Goal: Communication & Community: Answer question/provide support

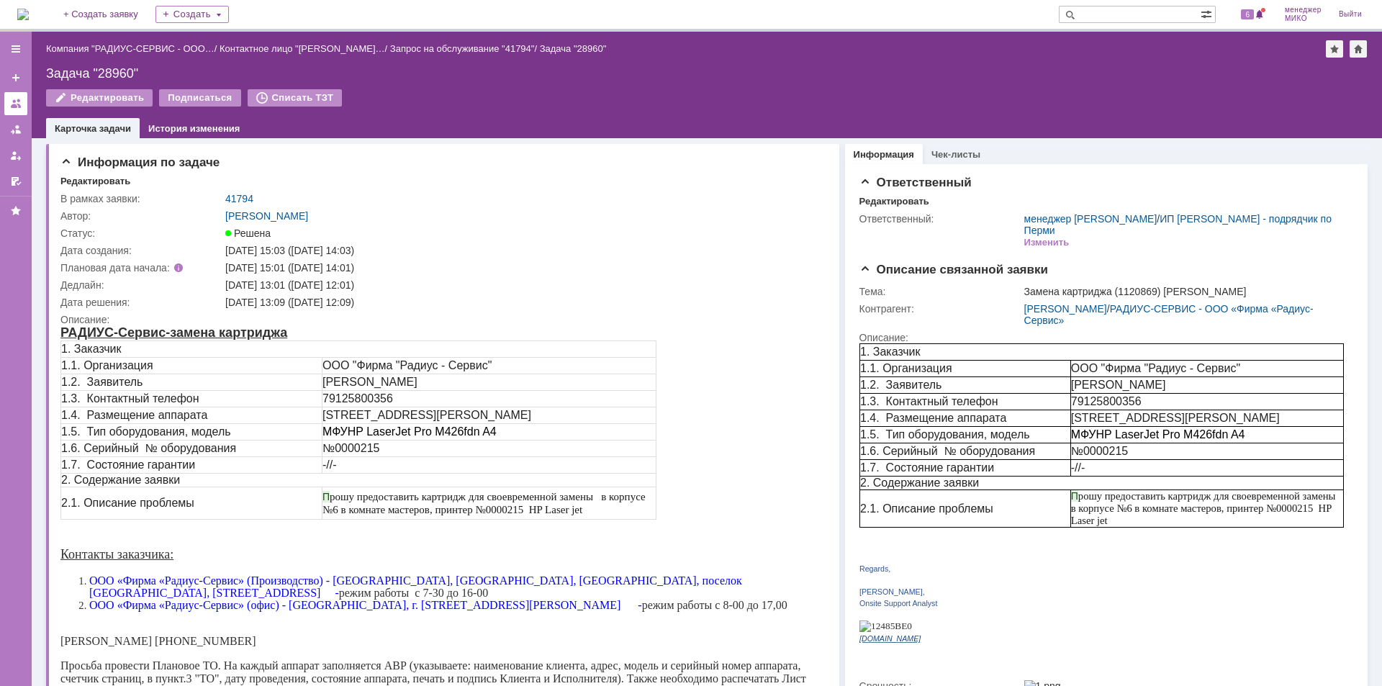
click at [23, 99] on link at bounding box center [15, 103] width 23 height 23
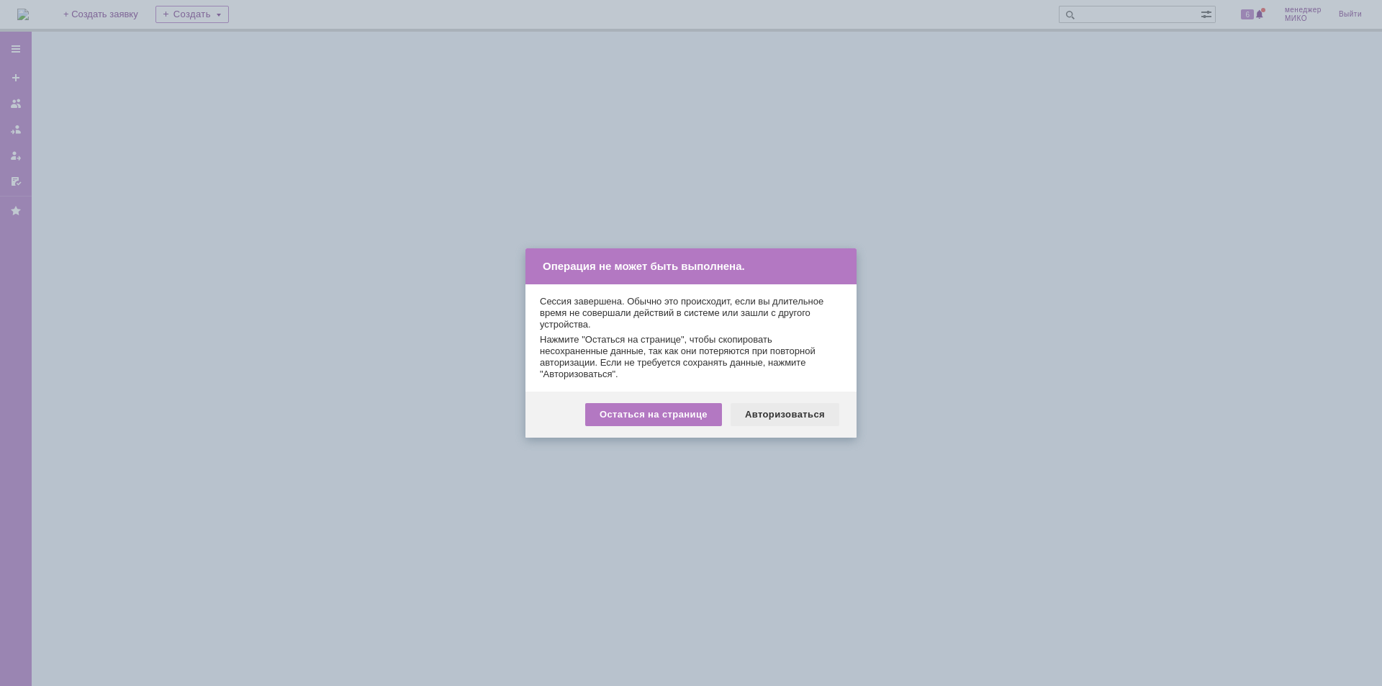
click at [782, 418] on div "Авторизоваться" at bounding box center [785, 414] width 109 height 23
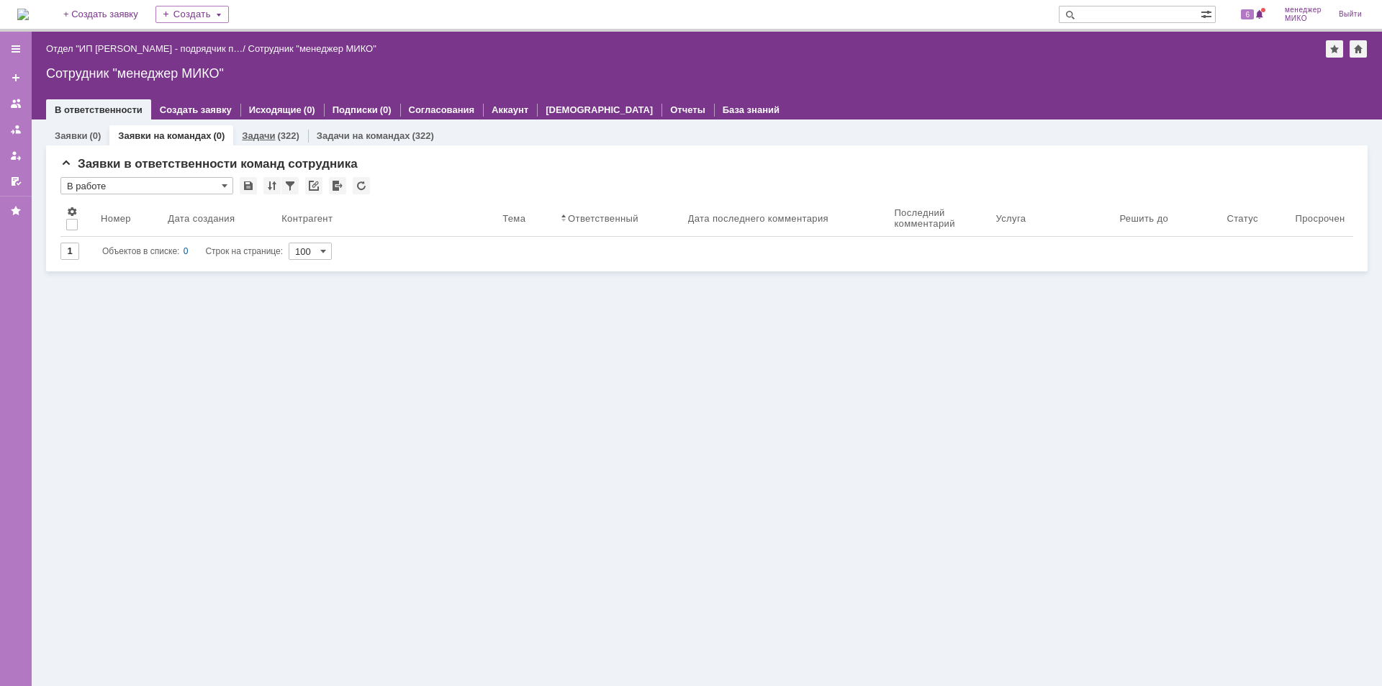
click at [269, 139] on link "Задачи" at bounding box center [258, 135] width 33 height 11
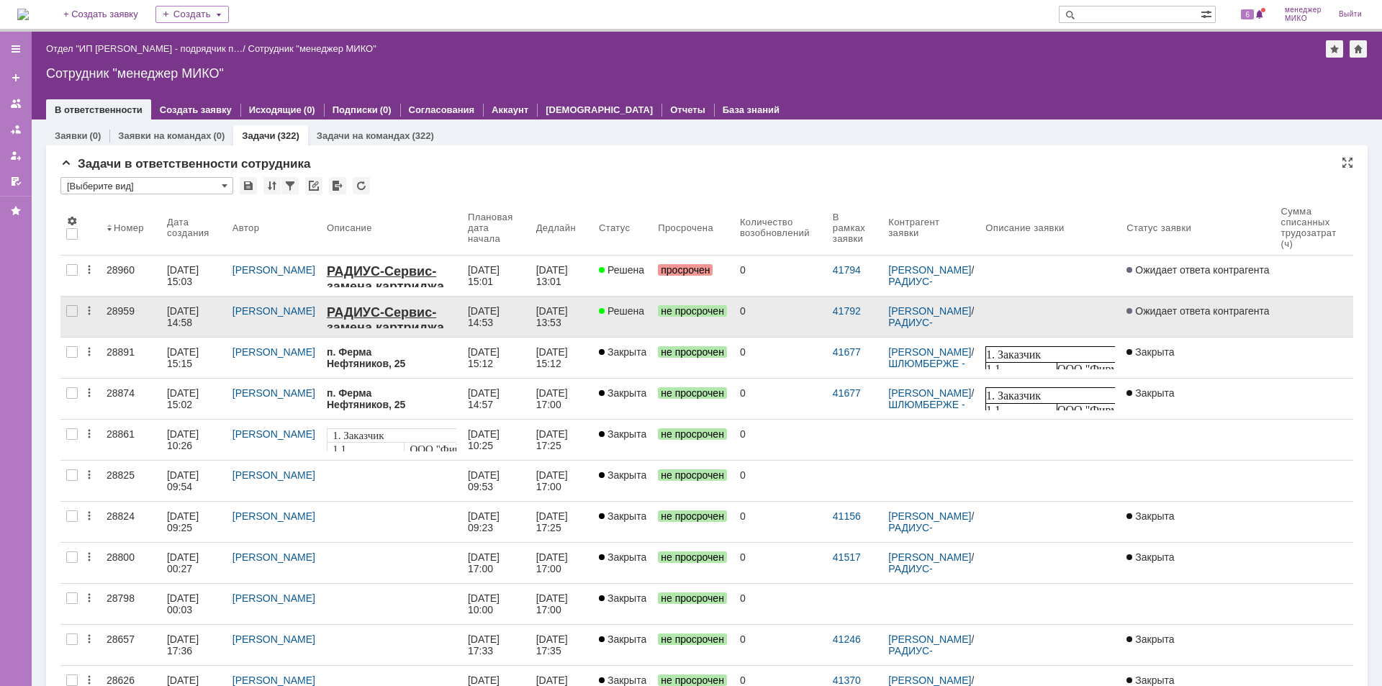
click at [101, 315] on link "28959" at bounding box center [131, 317] width 60 height 40
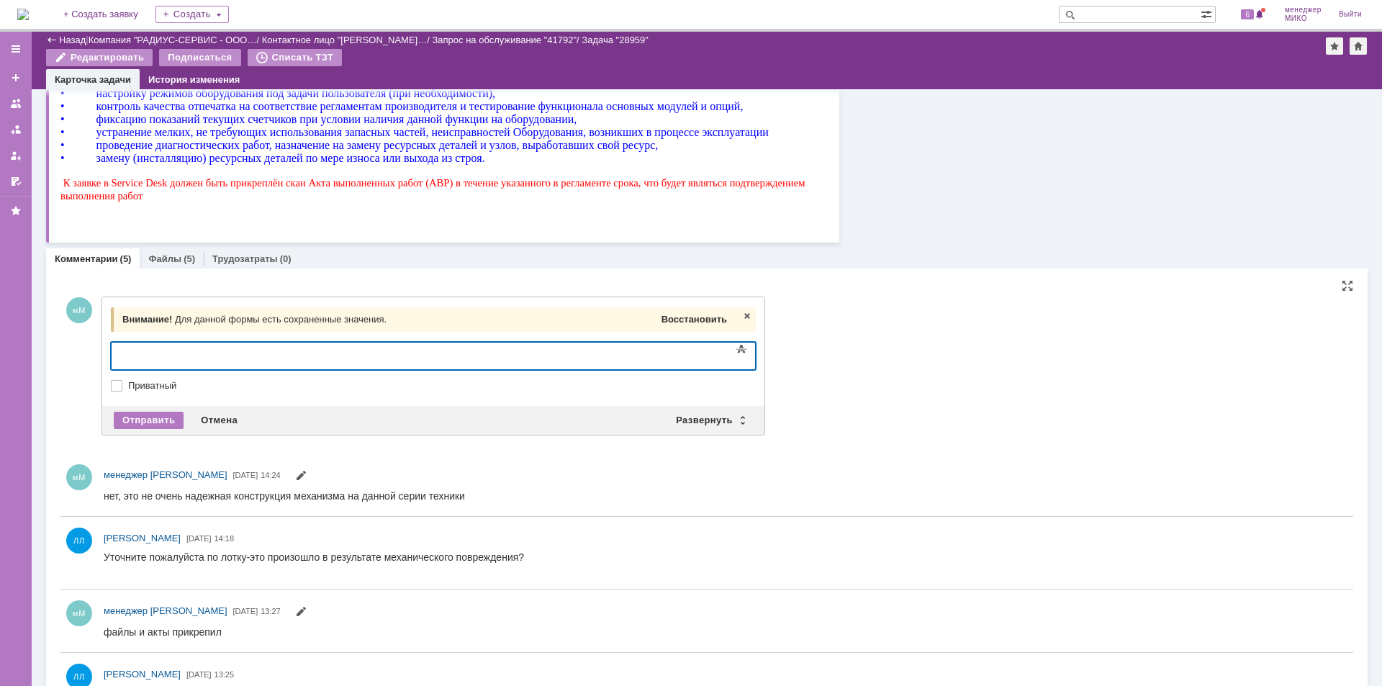
click at [680, 324] on span "Восстановить" at bounding box center [695, 319] width 66 height 11
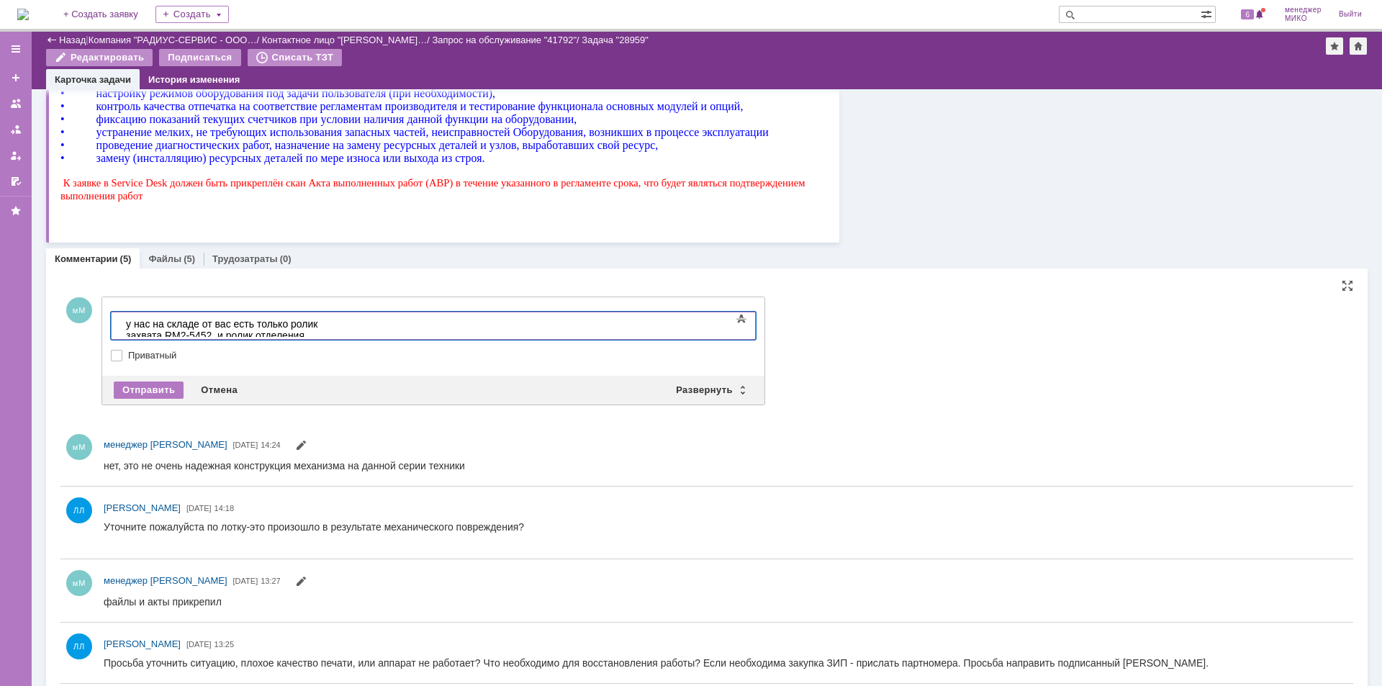
click at [330, 324] on div "у нас на складе от вас есть только ролик захвата RM2-5452, и ролик отделения RM…" at bounding box center [228, 335] width 204 height 35
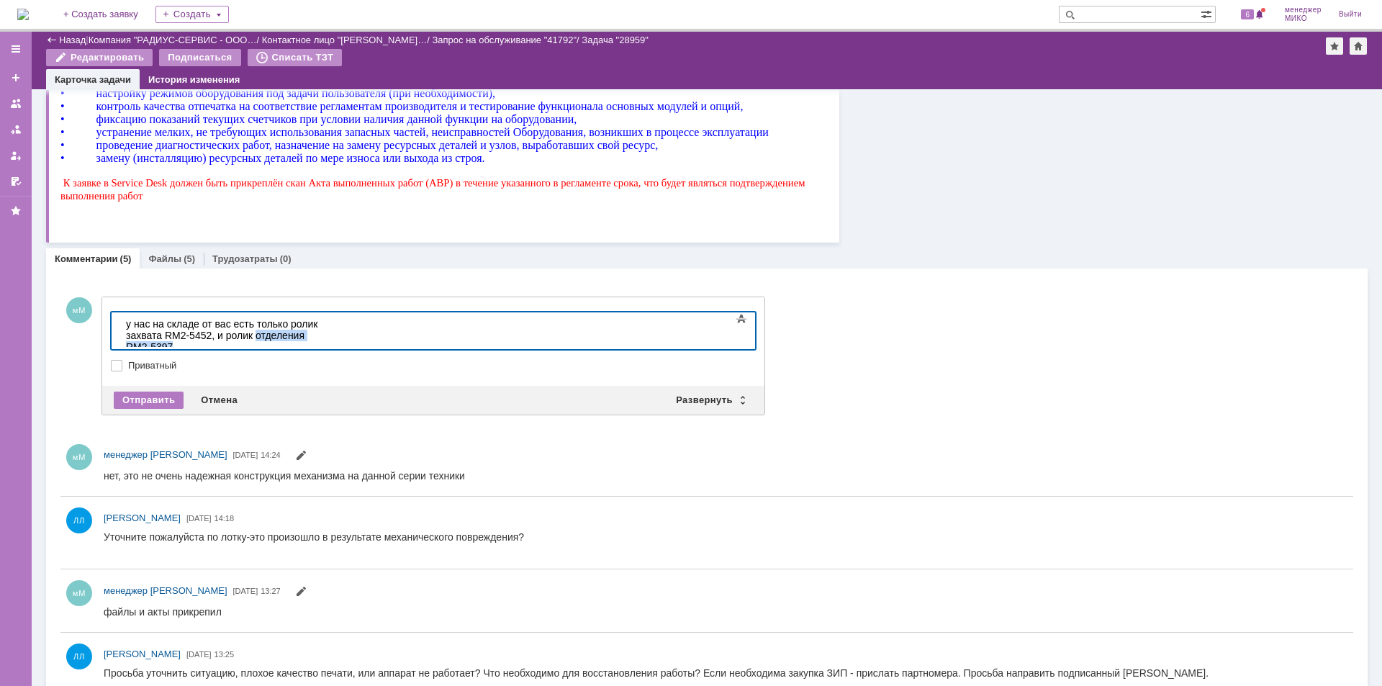
drag, startPoint x: 451, startPoint y: 321, endPoint x: 550, endPoint y: 319, distance: 98.7
click at [330, 319] on div "у нас на складе от вас есть только ролик захвата RM2-5452, и ролик отделения RM…" at bounding box center [228, 335] width 204 height 35
copy div "отделения RM2-5397"
click at [330, 353] on div "Лоток в сборе RM2-5392-010CN стоит 8500 (в нем уже есть ролики" at bounding box center [228, 364] width 204 height 23
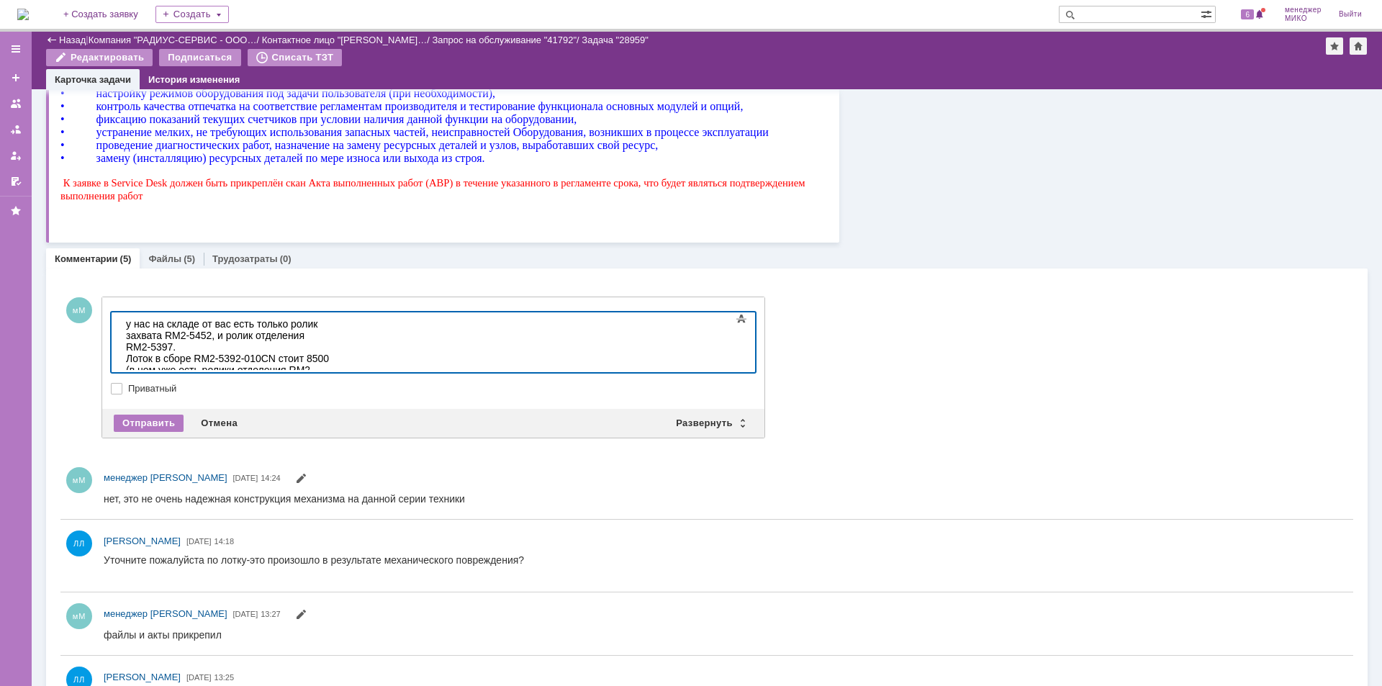
drag, startPoint x: 244, startPoint y: 347, endPoint x: 297, endPoint y: 349, distance: 53.3
click at [297, 387] on div "Резиновый вал HP 402 - отсутствует" at bounding box center [228, 393] width 204 height 12
copy div "отсутствует"
drag, startPoint x: 248, startPoint y: 358, endPoint x: 331, endPoint y: 360, distance: 83.5
click at [330, 399] on div "Термопленка HP 401/402-jncencndet" at bounding box center [228, 405] width 204 height 12
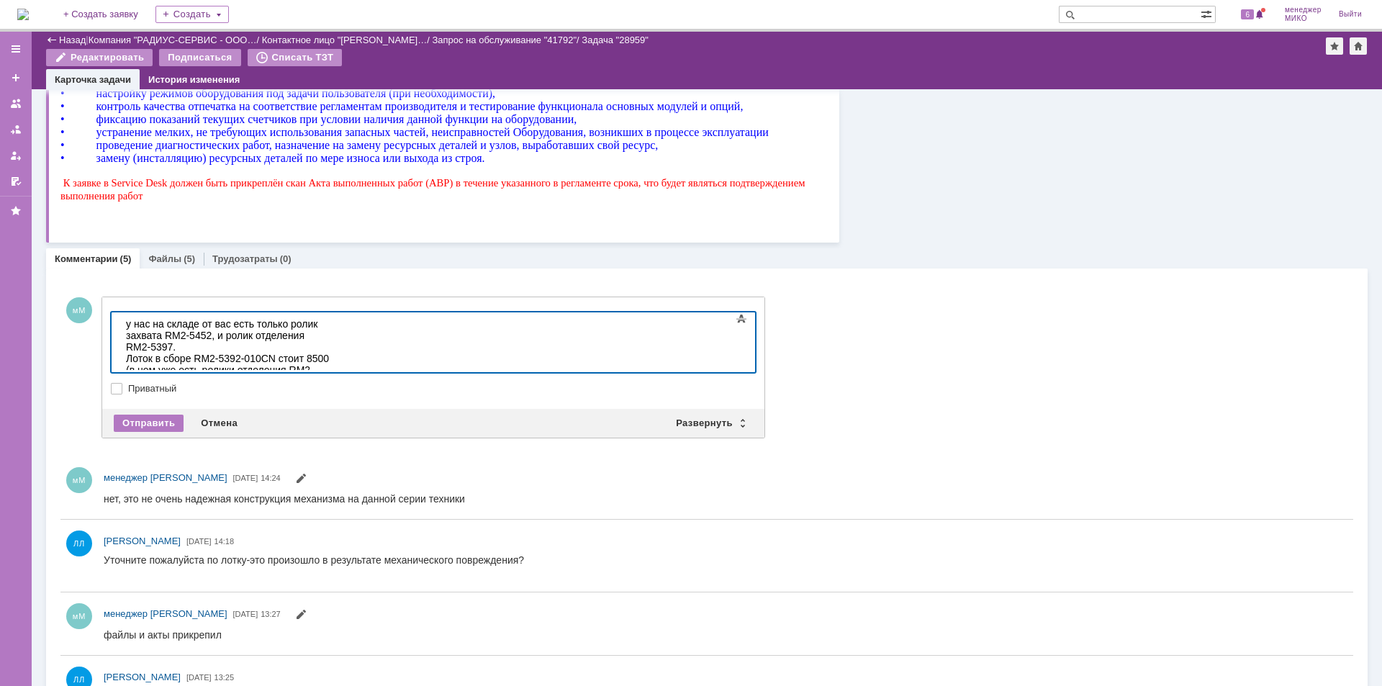
click at [248, 399] on div "Термопленка HP 401/402-отсутствует" at bounding box center [228, 405] width 204 height 12
click at [246, 399] on div "Термопленка HP 401/402- отсутствует" at bounding box center [228, 405] width 204 height 12
click at [330, 387] on div "Резиновый вал HP 402 - отсутствует" at bounding box center [228, 393] width 204 height 12
click at [326, 399] on div "Термопленка HP 401/402 - отсутствует" at bounding box center [228, 405] width 204 height 12
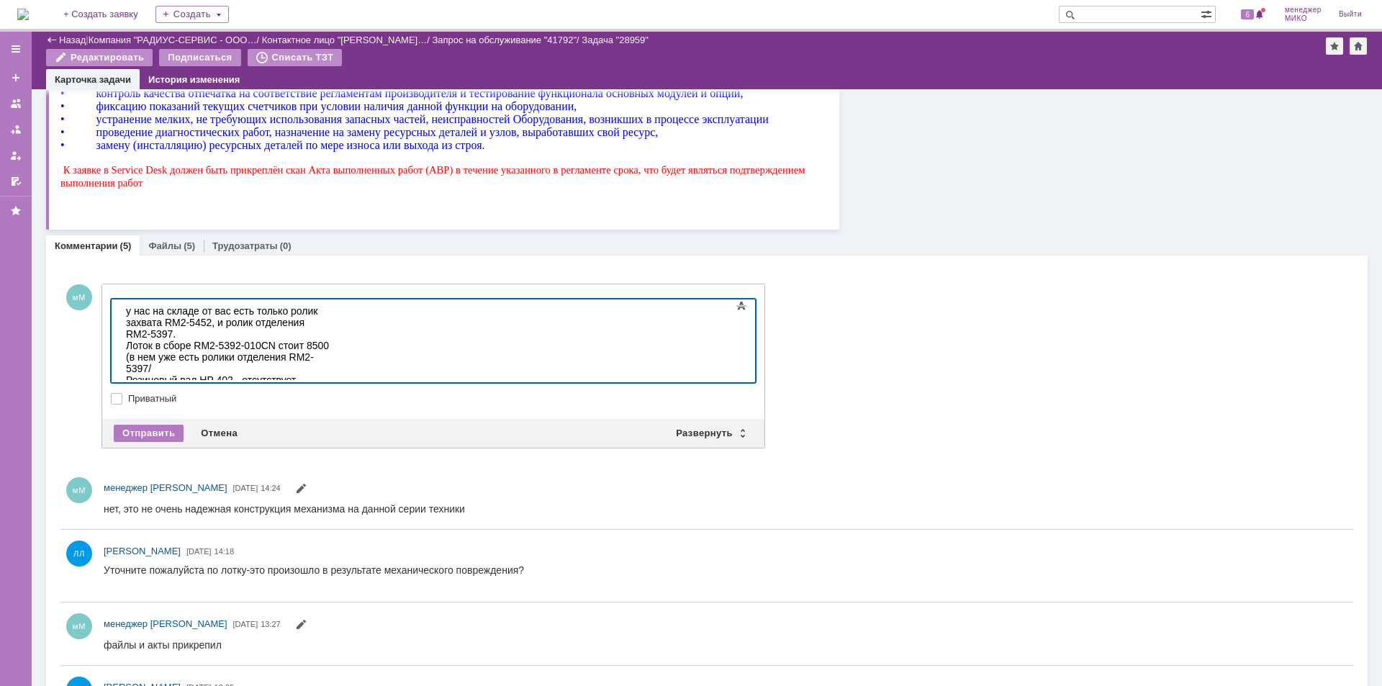
drag, startPoint x: 284, startPoint y: 356, endPoint x: 348, endPoint y: 355, distance: 64.1
click at [330, 397] on div "Шестерни привода 31T, 29Т, 75Т- отсутствуют" at bounding box center [228, 408] width 204 height 23
copy div "отсутствуют"
click at [279, 420] on div "Бушинги резинового вала -" at bounding box center [228, 426] width 204 height 12
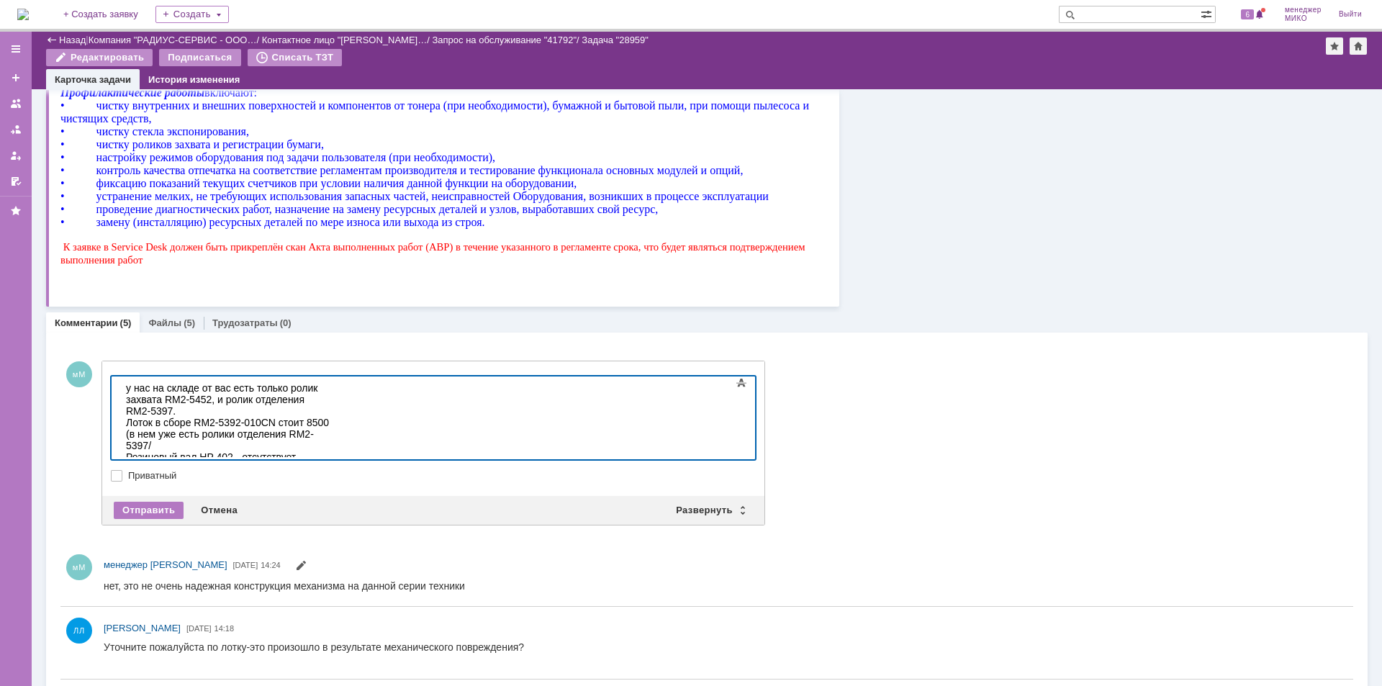
scroll to position [869, 0]
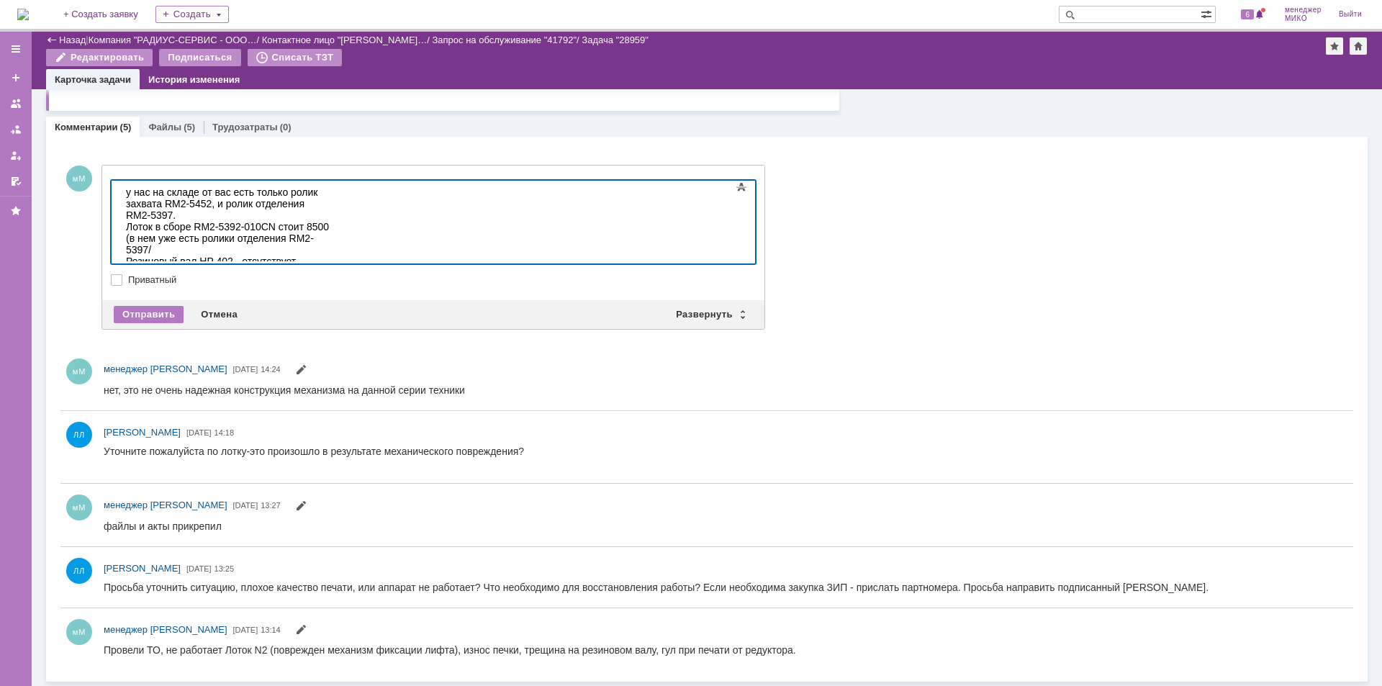
click at [318, 267] on div "Термопленка HP 401/402 - отсутствует" at bounding box center [228, 273] width 204 height 12
click at [330, 267] on div "Термопленка HP 401/402 - отсутствует ( нужна замена или нет точно сможем сказат…" at bounding box center [228, 284] width 204 height 35
click at [330, 325] on div "Бушинги резинового вала - отсутствуют" at bounding box center [228, 331] width 204 height 12
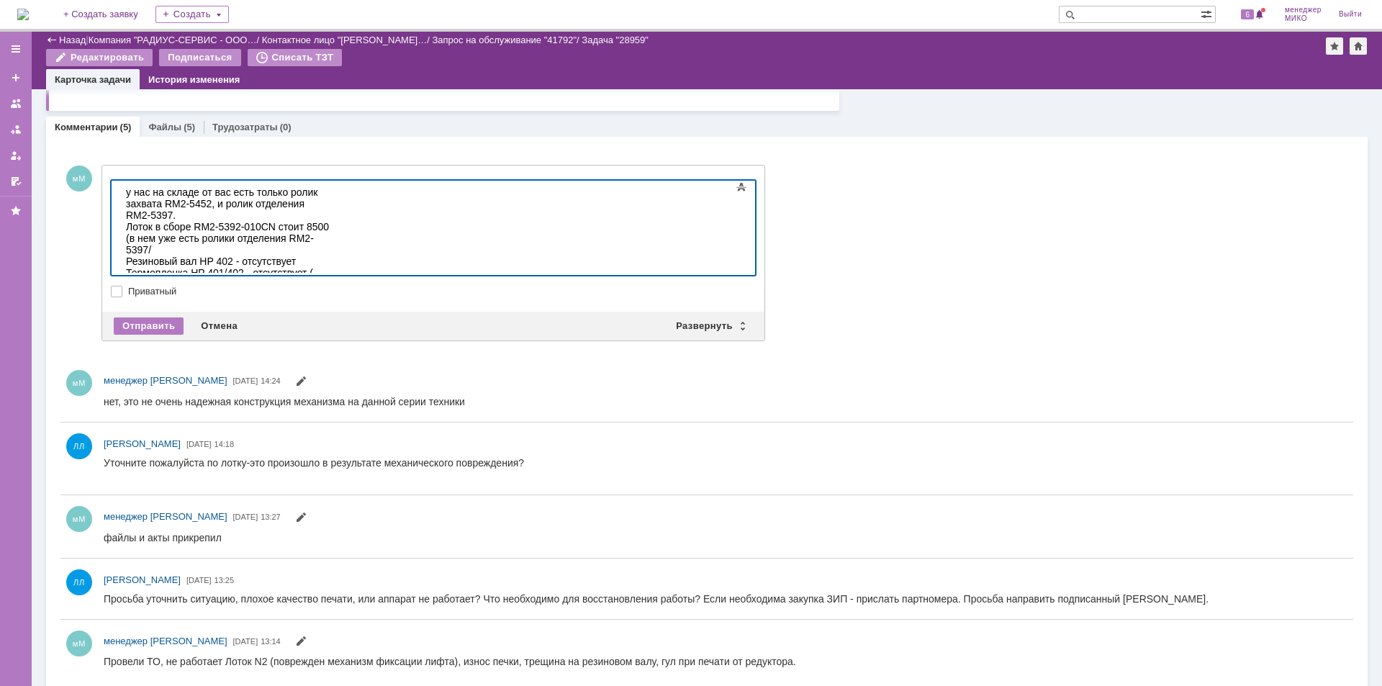
drag, startPoint x: 252, startPoint y: 250, endPoint x: 316, endPoint y: 247, distance: 64.1
click at [316, 325] on div "Бушинги резинового вала - отсутствуют" at bounding box center [228, 331] width 204 height 12
copy div "- отсутствуют"
click at [324, 336] on div "Тормозная площадка ADF B3Q10-40080" at bounding box center [228, 342] width 204 height 12
drag, startPoint x: 368, startPoint y: 261, endPoint x: 390, endPoint y: 262, distance: 21.6
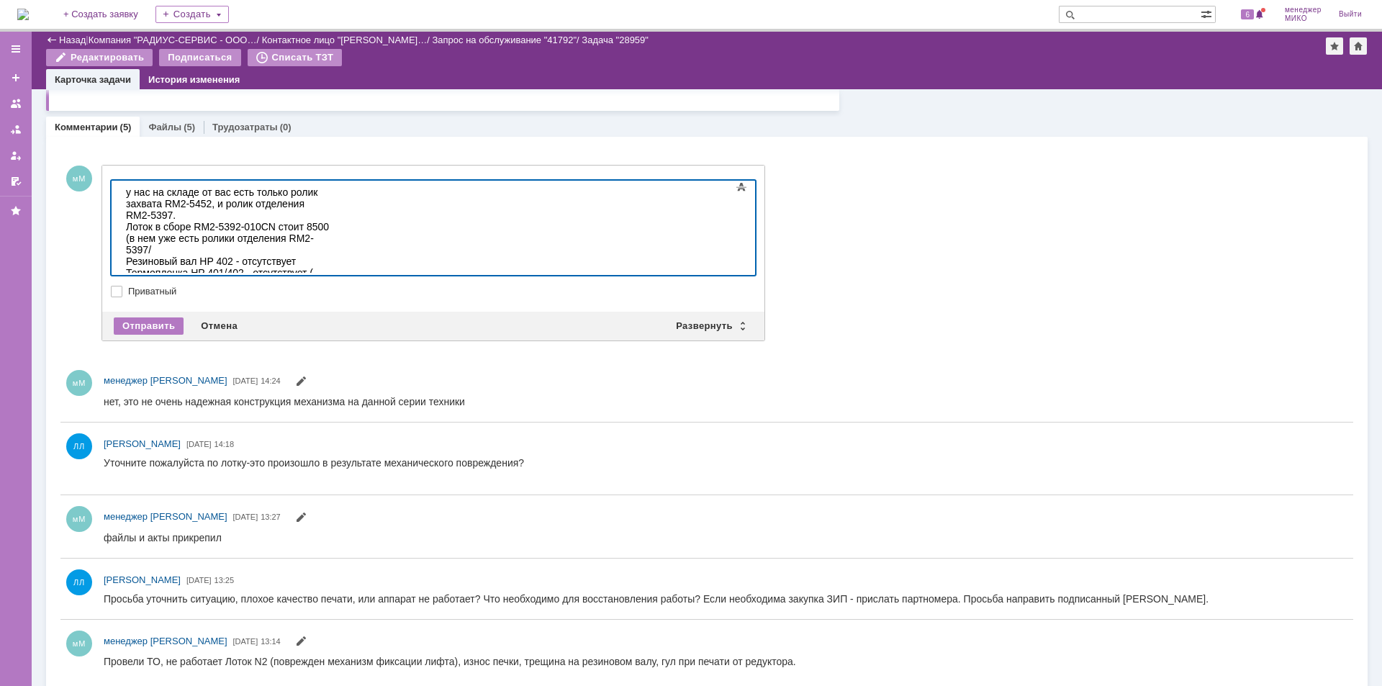
click at [330, 336] on div "Тормозная площадка ADF B3Q10-40080 - отсутствуют" at bounding box center [228, 347] width 204 height 23
drag, startPoint x: 324, startPoint y: 262, endPoint x: 392, endPoint y: 262, distance: 67.7
click at [330, 336] on div "Тормозная площадка ADF B3Q10-40080 - отсутствует" at bounding box center [228, 347] width 204 height 23
copy div "отсутствует"
click at [330, 336] on div "Тормозная площадка ADF B3Q10-40080 - отсутствует" at bounding box center [228, 347] width 204 height 23
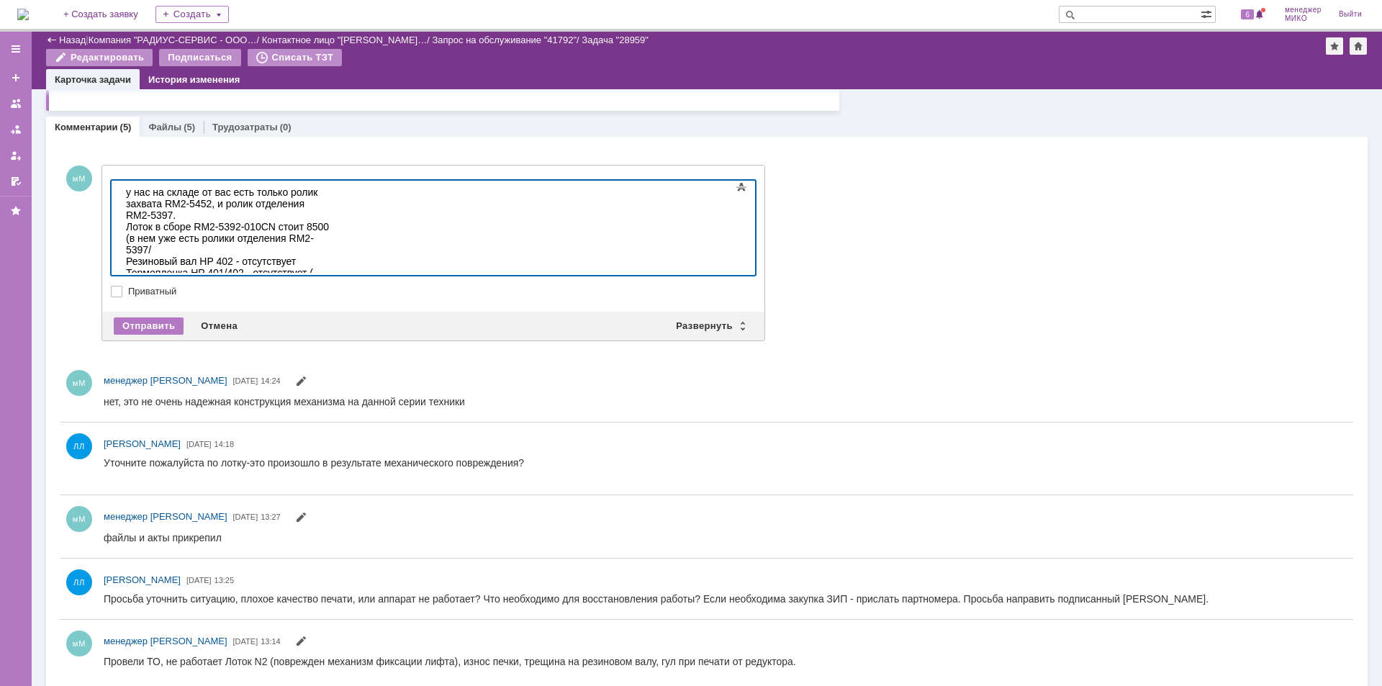
click at [330, 267] on div "Термопленка HP 401/402 - отсутствует ( нужна замена или нет точно сможем сказат…" at bounding box center [228, 284] width 204 height 35
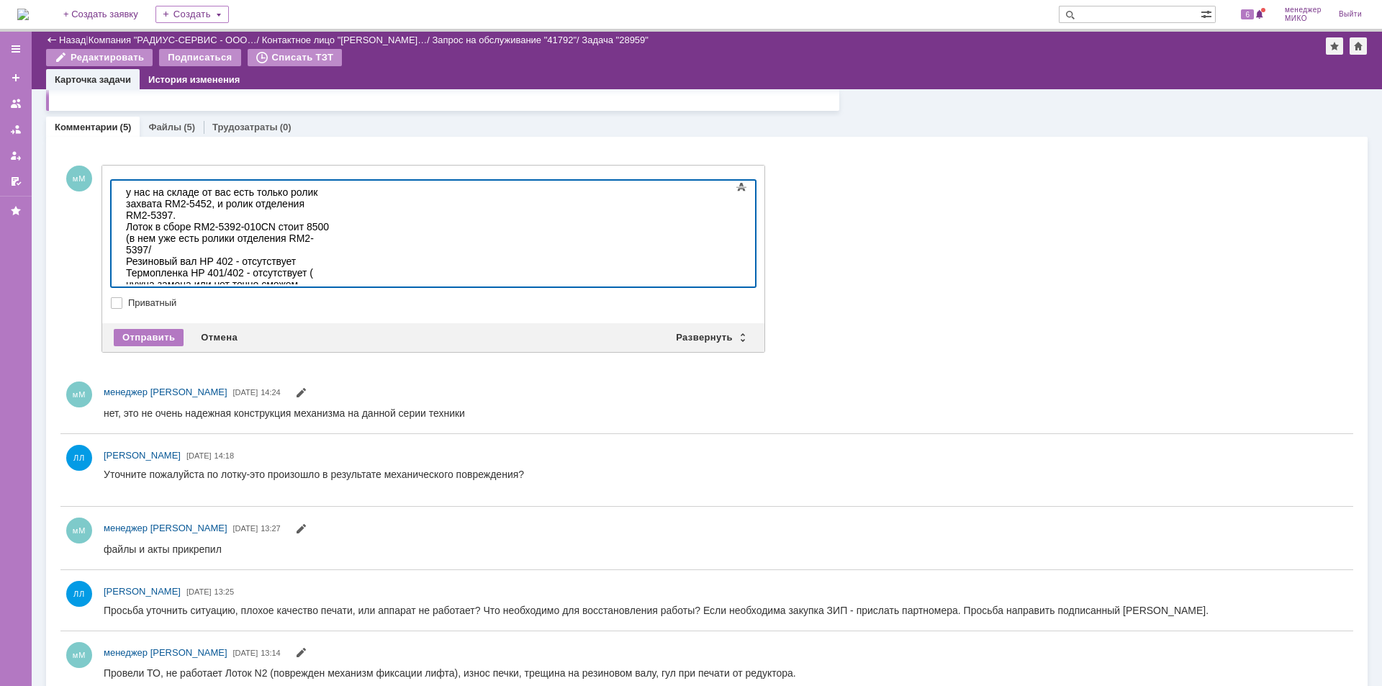
click at [330, 221] on div "Лоток в сборе RM2-5392-010CN стоит 8500 (в нем уже есть ролики отделения RM2-53…" at bounding box center [228, 238] width 204 height 35
click at [311, 256] on div "Резиновый вал HP 402 - отсутствует" at bounding box center [228, 262] width 204 height 12
click at [330, 221] on div "Лоток в сборе RM2-5392-010CN стоит 8500 (в нем уже есть ролики отделения RM2-53…" at bounding box center [228, 238] width 204 height 35
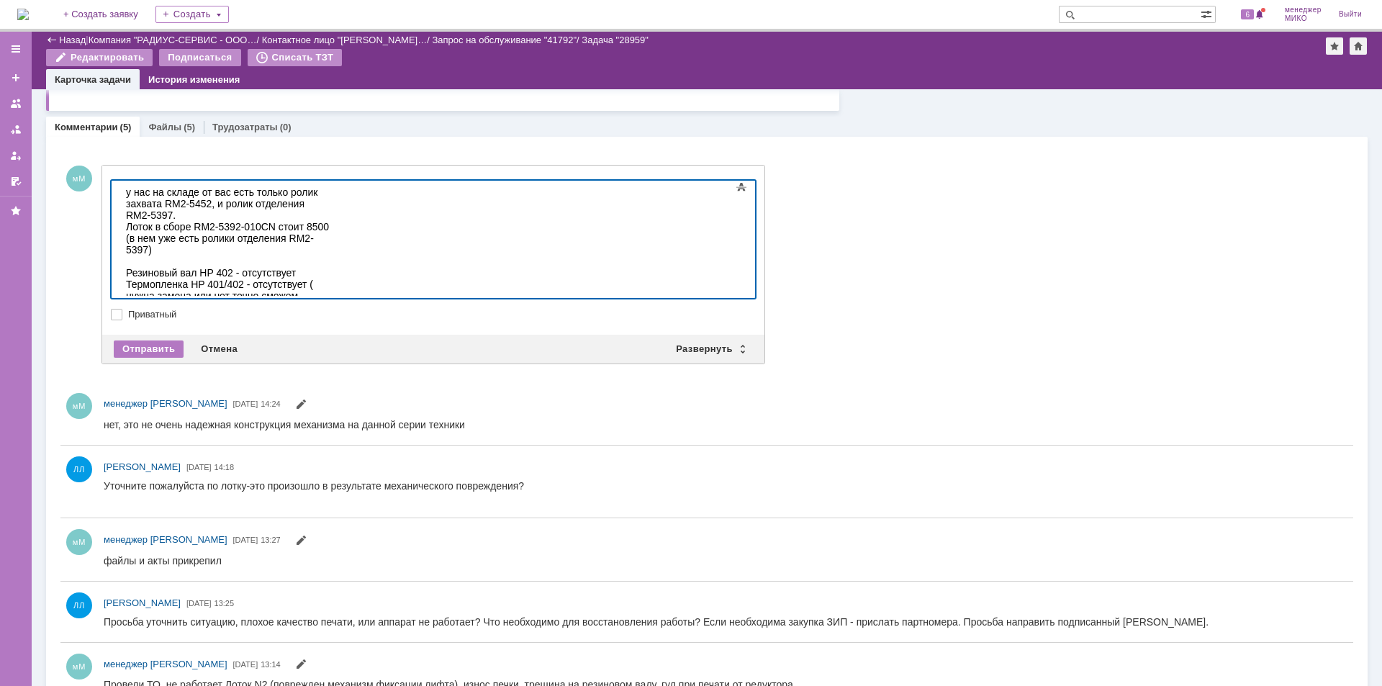
click at [330, 191] on div "у нас на складе от вас есть только ролик захвата RM2-5452, и ролик отделения RM…" at bounding box center [228, 203] width 204 height 35
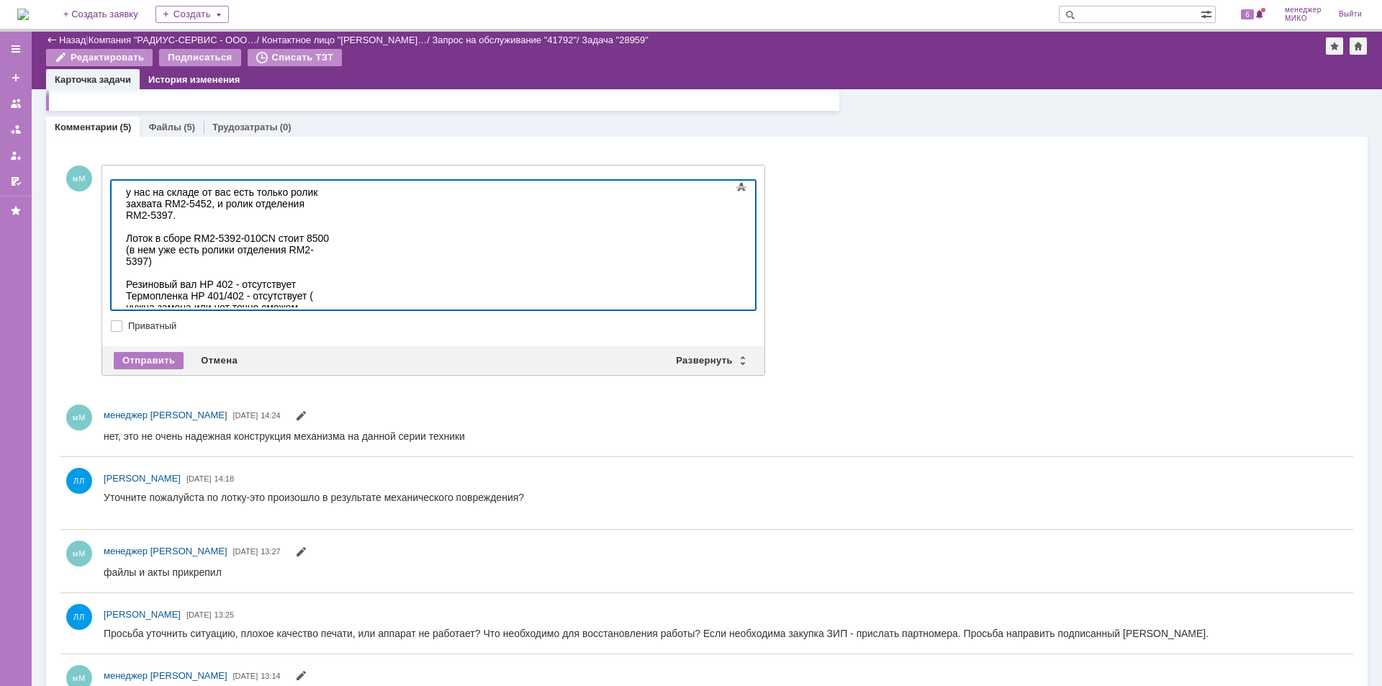
click at [330, 279] on div "Резиновый вал HP 402 - отсутствует" at bounding box center [228, 285] width 204 height 12
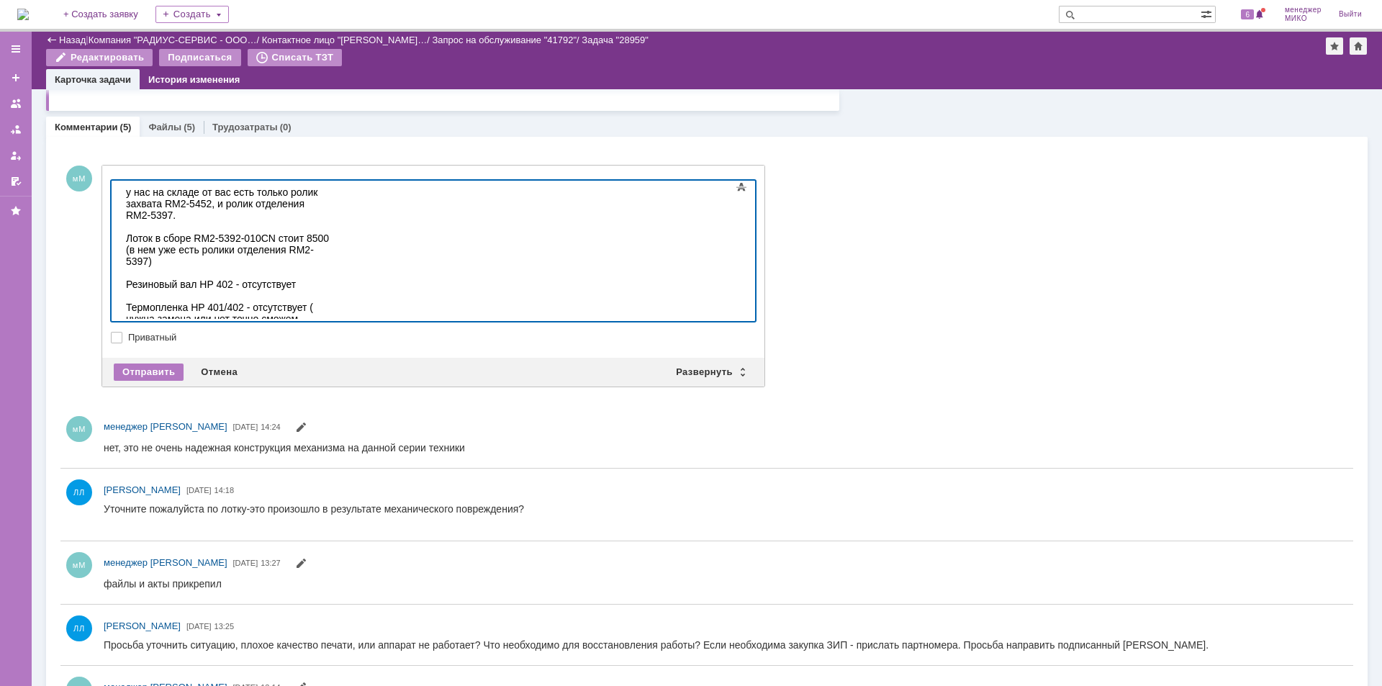
click at [330, 302] on div "Термопленка HP 401/402 - отсутствует ( нужна замена или нет точно сможем сказат…" at bounding box center [228, 331] width 204 height 58
click at [330, 359] on div "Шестерни привода 31T, 29Т, 75Т- отсутствуют" at bounding box center [228, 370] width 204 height 23
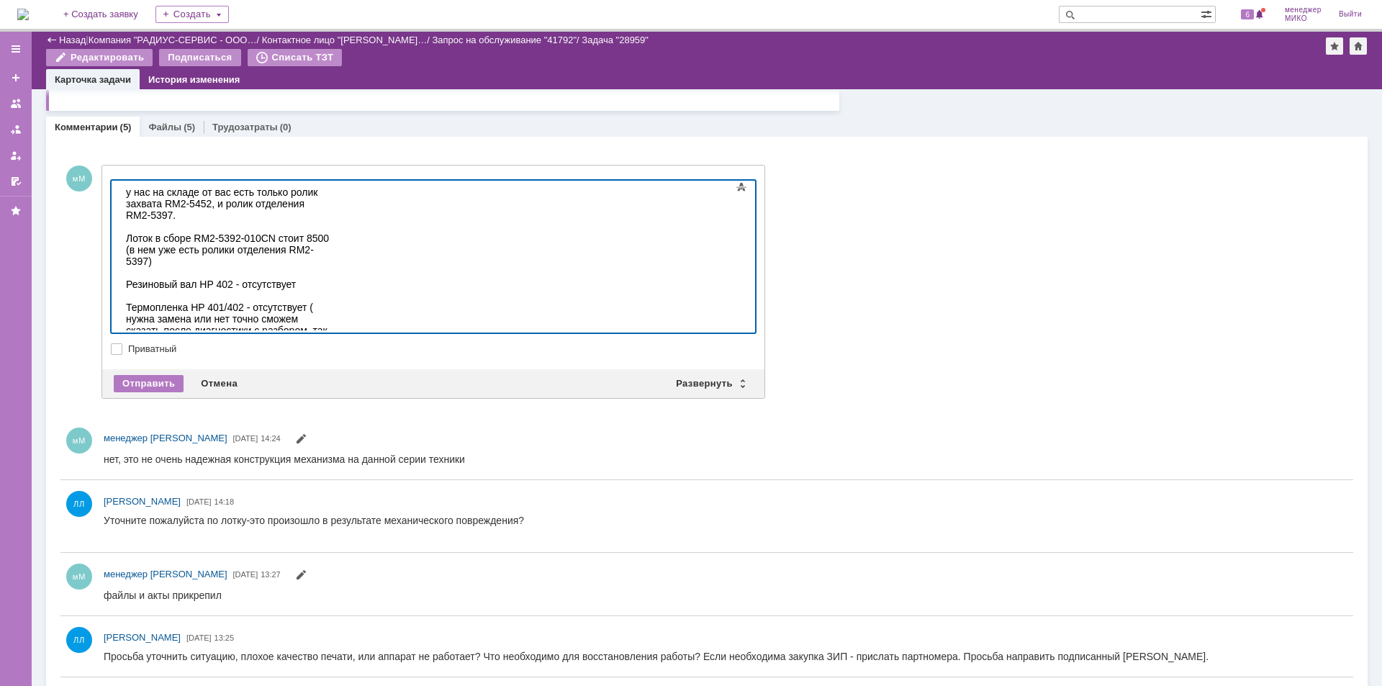
click at [328, 394] on div "Бушинги резинового вала - отсутствуют" at bounding box center [228, 400] width 204 height 12
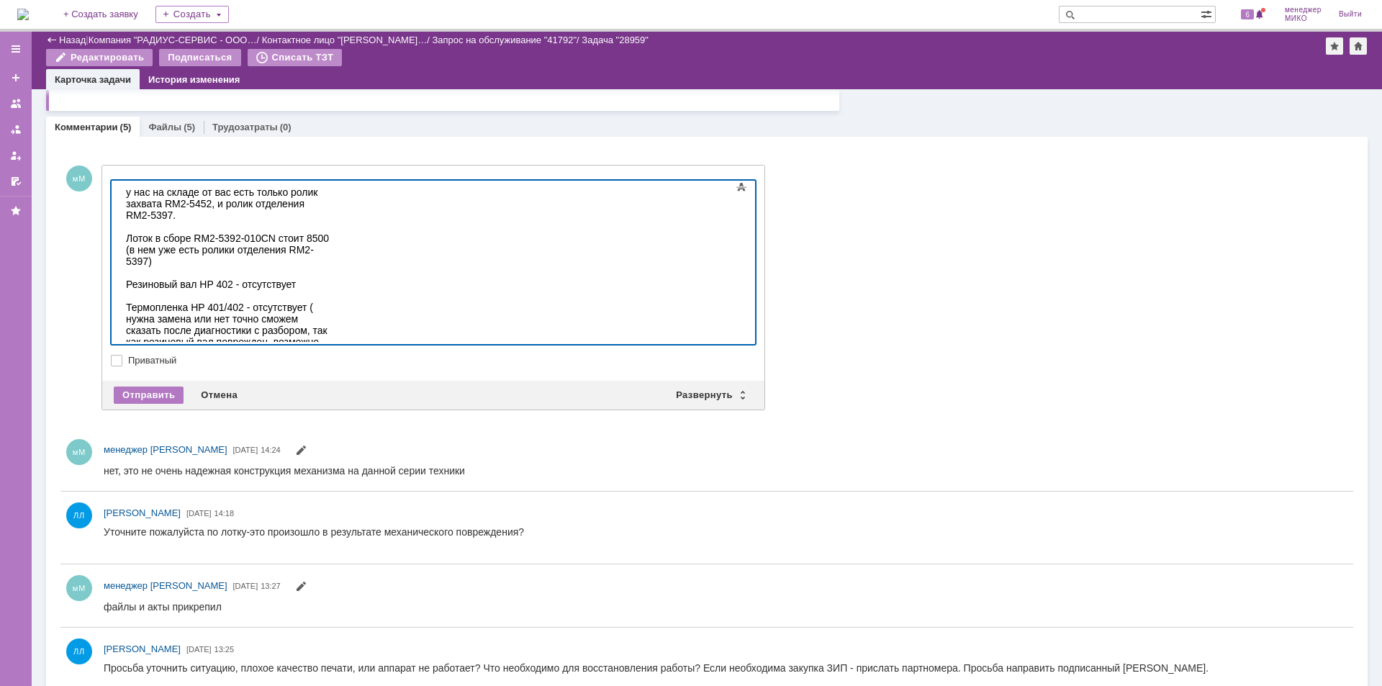
click at [330, 359] on div "Шестерни привода 31T, 29Т, 75Т- отсутствуют" at bounding box center [228, 370] width 204 height 23
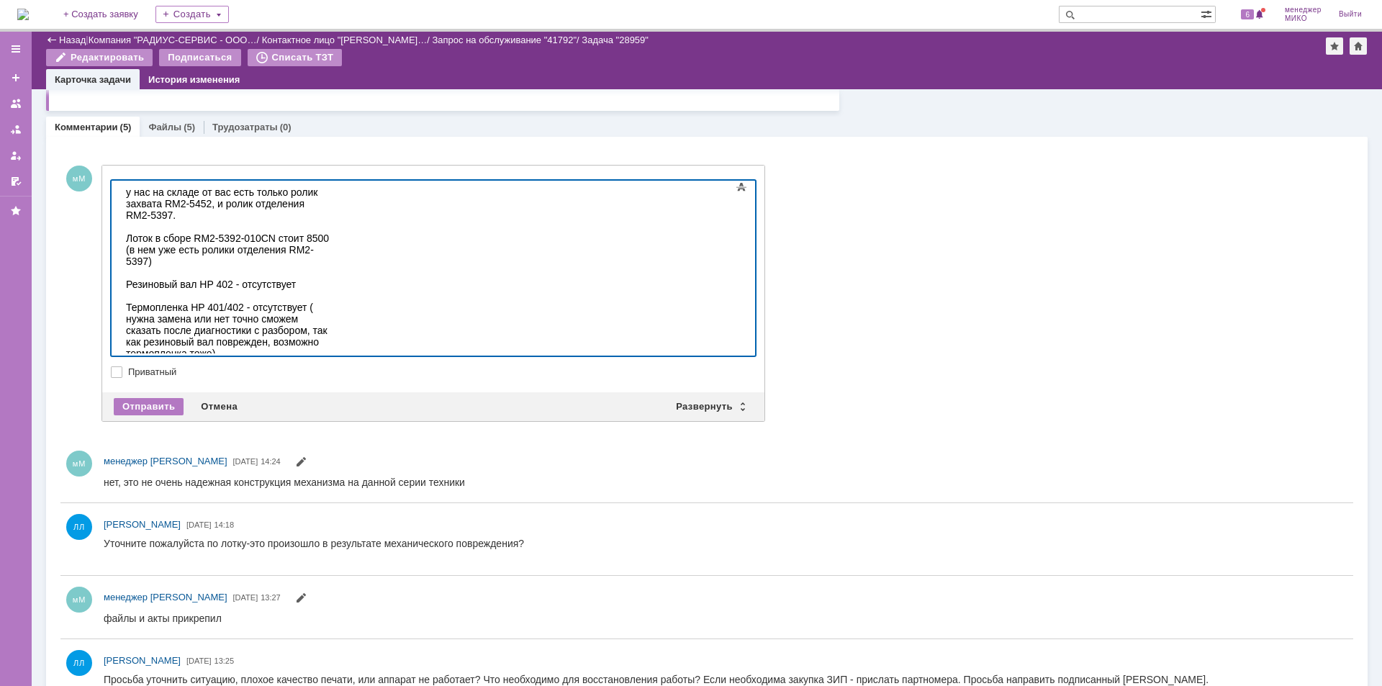
click at [330, 302] on div "Термопленка HP 401/402 - отсутствует ( нужна замена или нет точно сможем сказат…" at bounding box center [228, 331] width 204 height 58
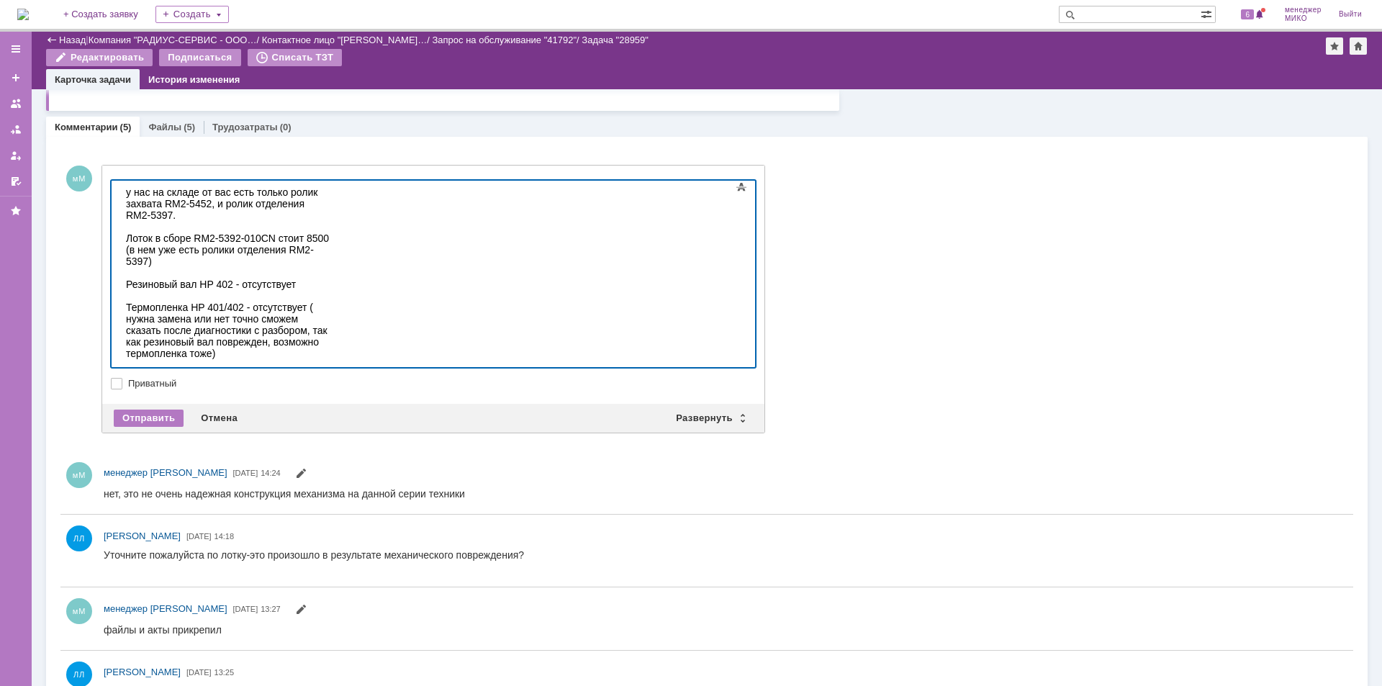
click at [330, 405] on div at bounding box center [228, 411] width 204 height 12
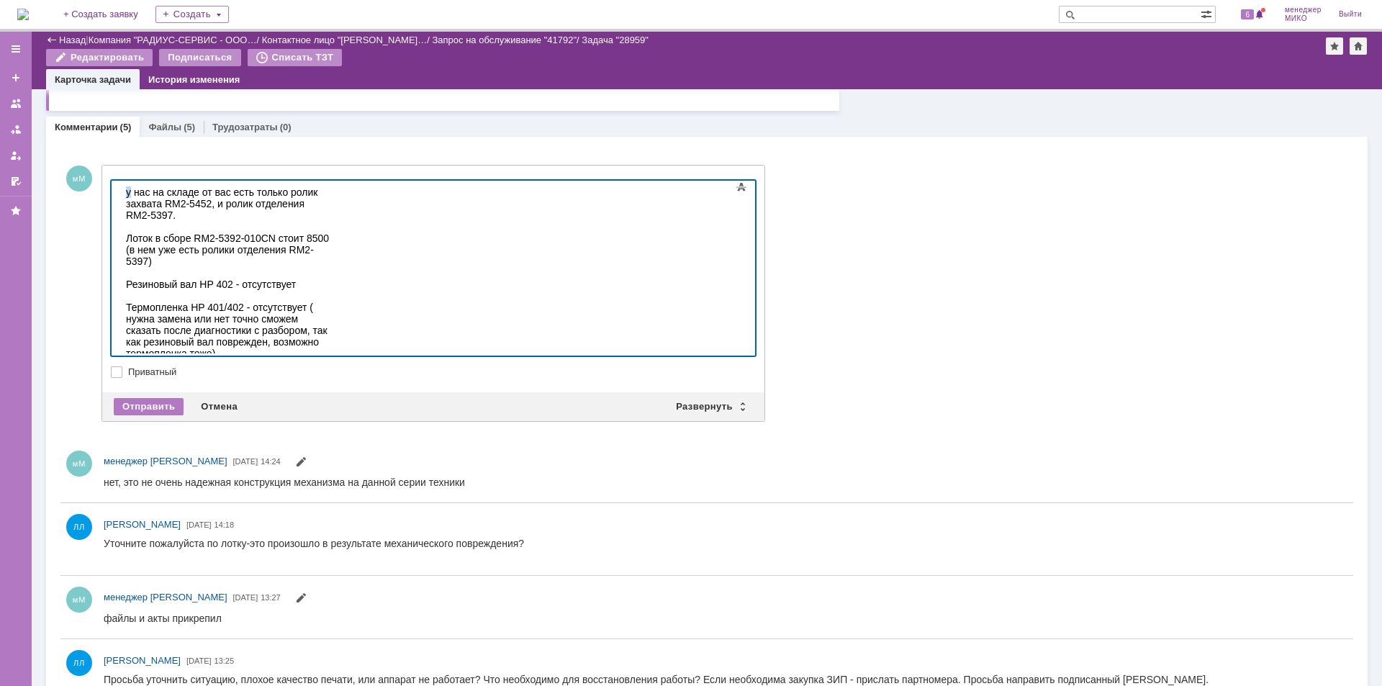
drag, startPoint x: 132, startPoint y: 189, endPoint x: 122, endPoint y: 189, distance: 10.1
click at [122, 189] on body "у нас на складе от вас есть только ролик захвата RM2-5452, и ролик отделения RM…" at bounding box center [228, 325] width 216 height 288
click at [179, 406] on div "Отправить" at bounding box center [149, 406] width 70 height 17
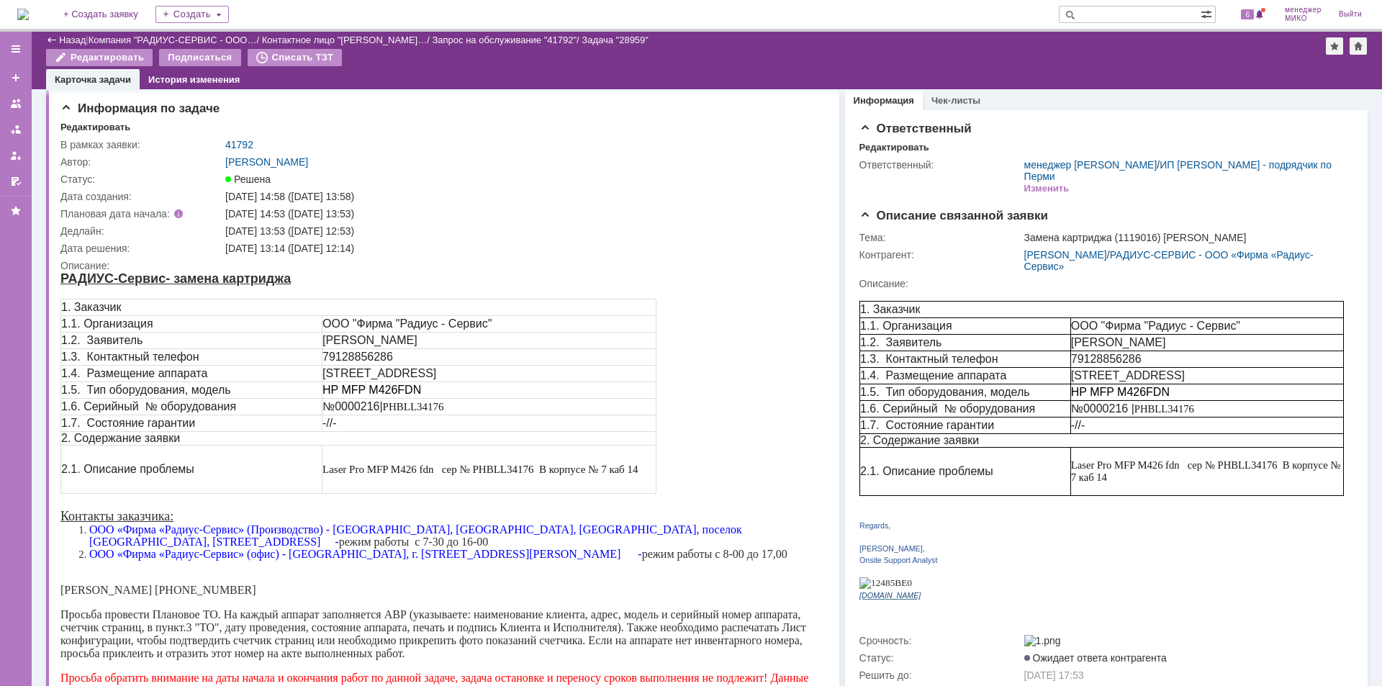
scroll to position [0, 0]
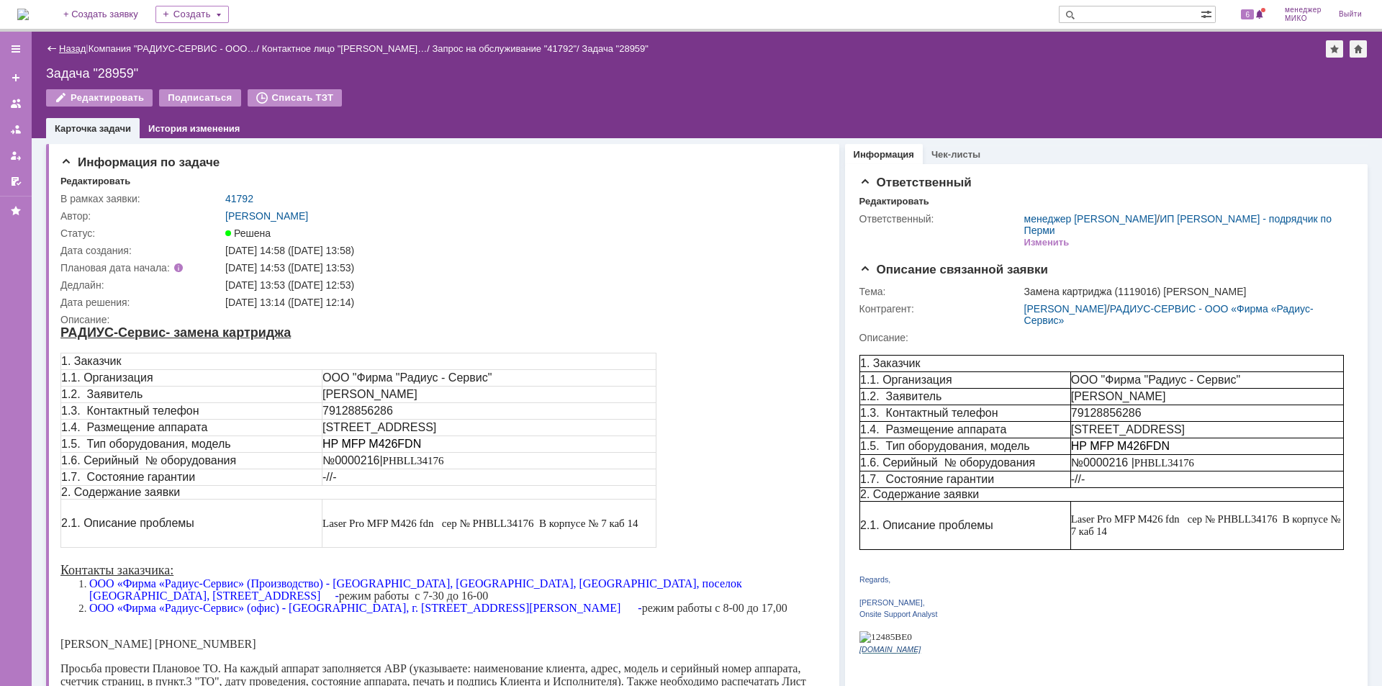
click at [65, 50] on link "Назад" at bounding box center [72, 48] width 27 height 11
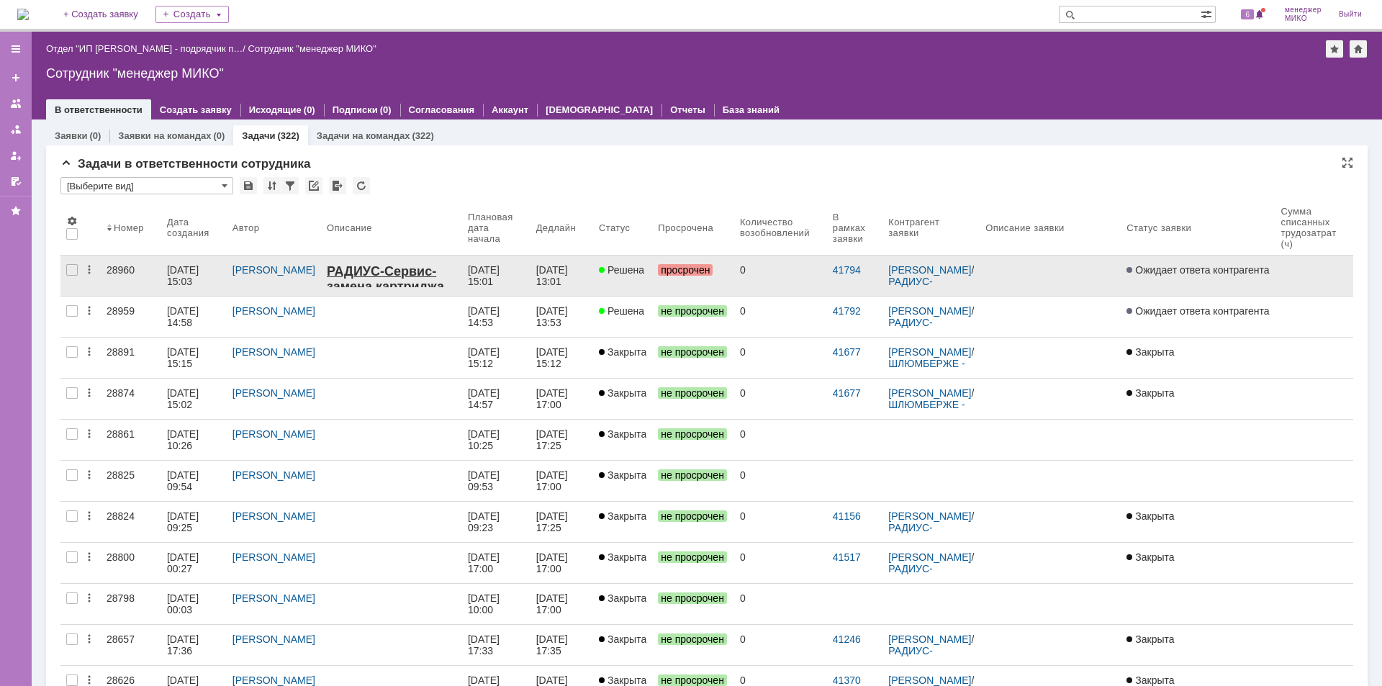
click at [118, 269] on div "28960" at bounding box center [131, 270] width 49 height 12
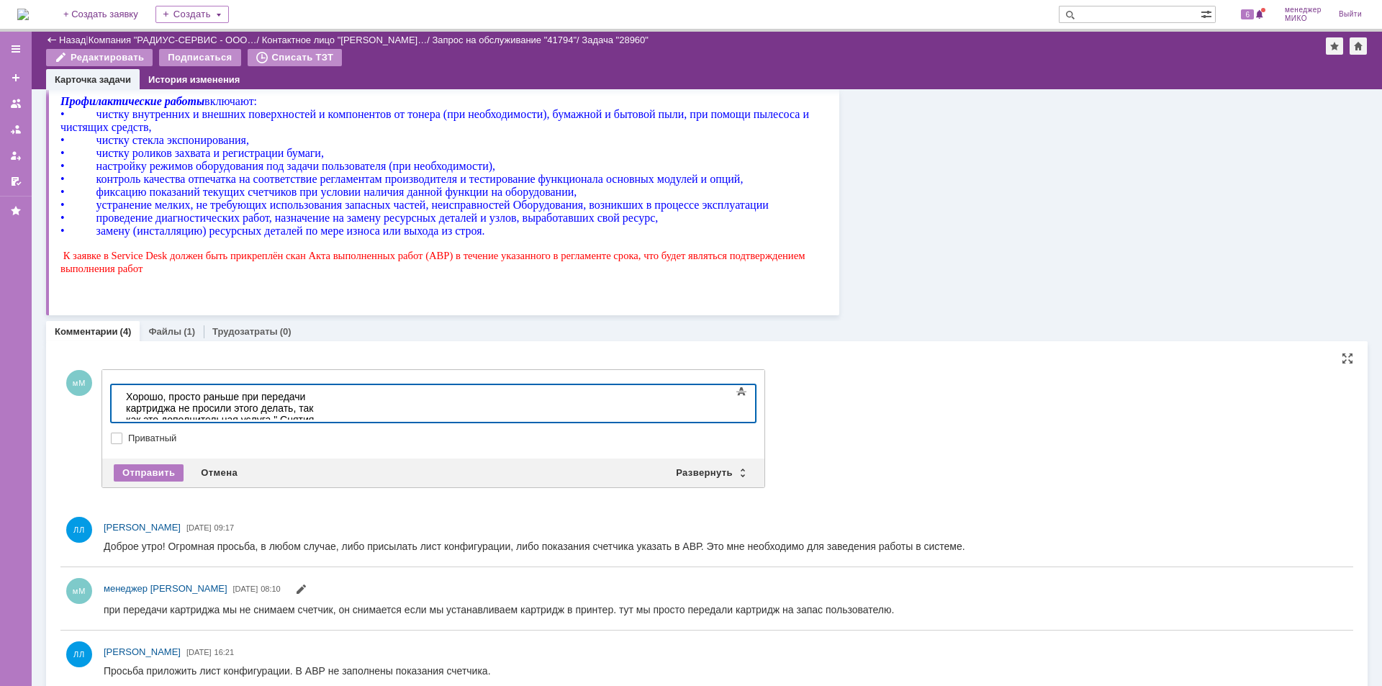
click at [330, 412] on div "Хорошо, просто раньше при передачи картриджа не просили этого делать, так как э…" at bounding box center [228, 414] width 204 height 46
drag, startPoint x: 652, startPoint y: 392, endPoint x: 696, endPoint y: 409, distance: 46.9
click at [330, 409] on div "Хорошо, просто раньше при передачи картриджа не просили этого делать, так как э…" at bounding box center [228, 414] width 204 height 46
drag, startPoint x: 390, startPoint y: 408, endPoint x: 645, endPoint y: 814, distance: 478.8
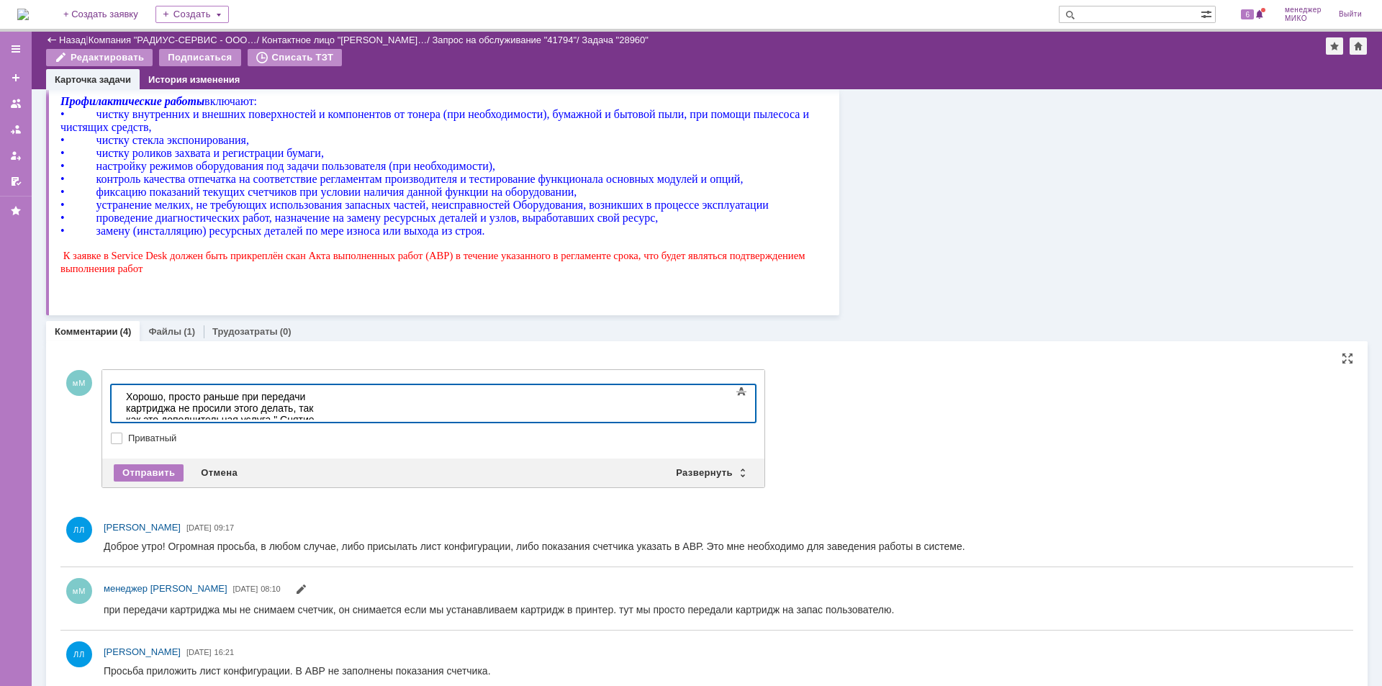
click at [336, 428] on html "Хорошо, просто раньше при передачи картриджа не просили этого делать, так как э…" at bounding box center [228, 419] width 216 height 69
click at [166, 468] on div "Отправить" at bounding box center [149, 472] width 70 height 17
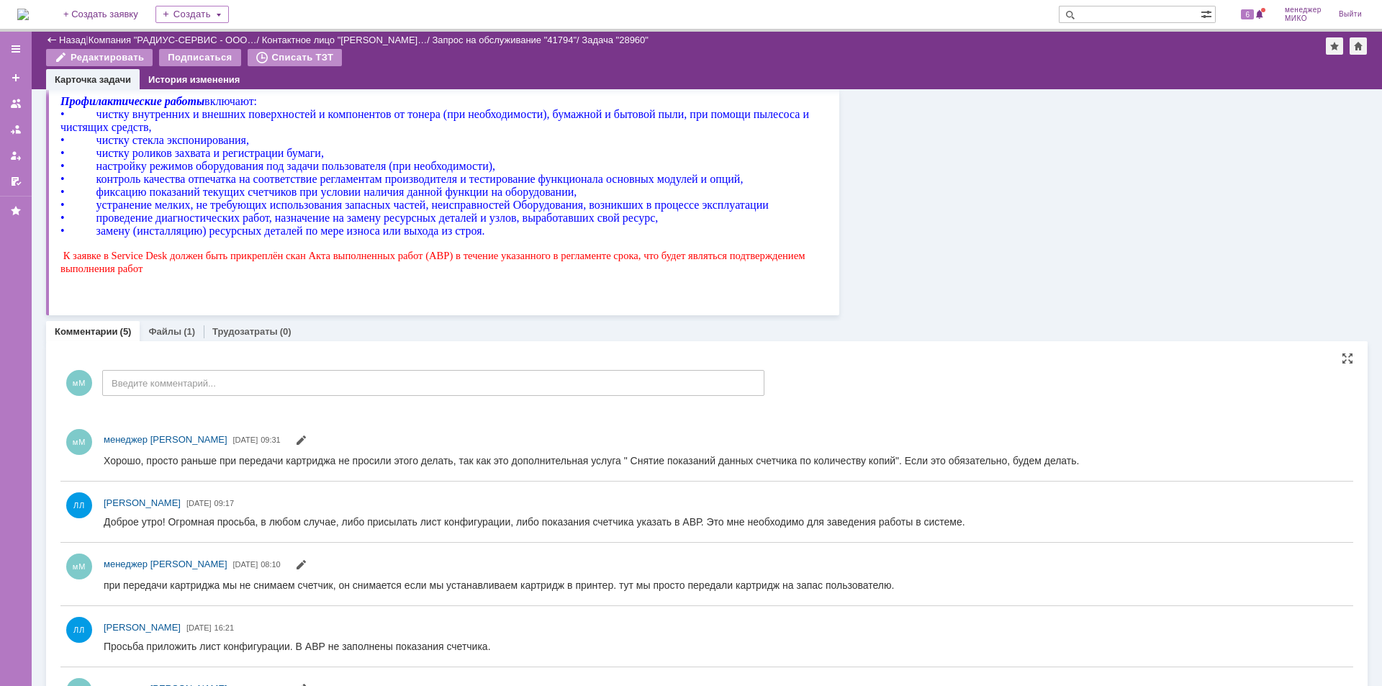
scroll to position [0, 0]
